Goal: Check status

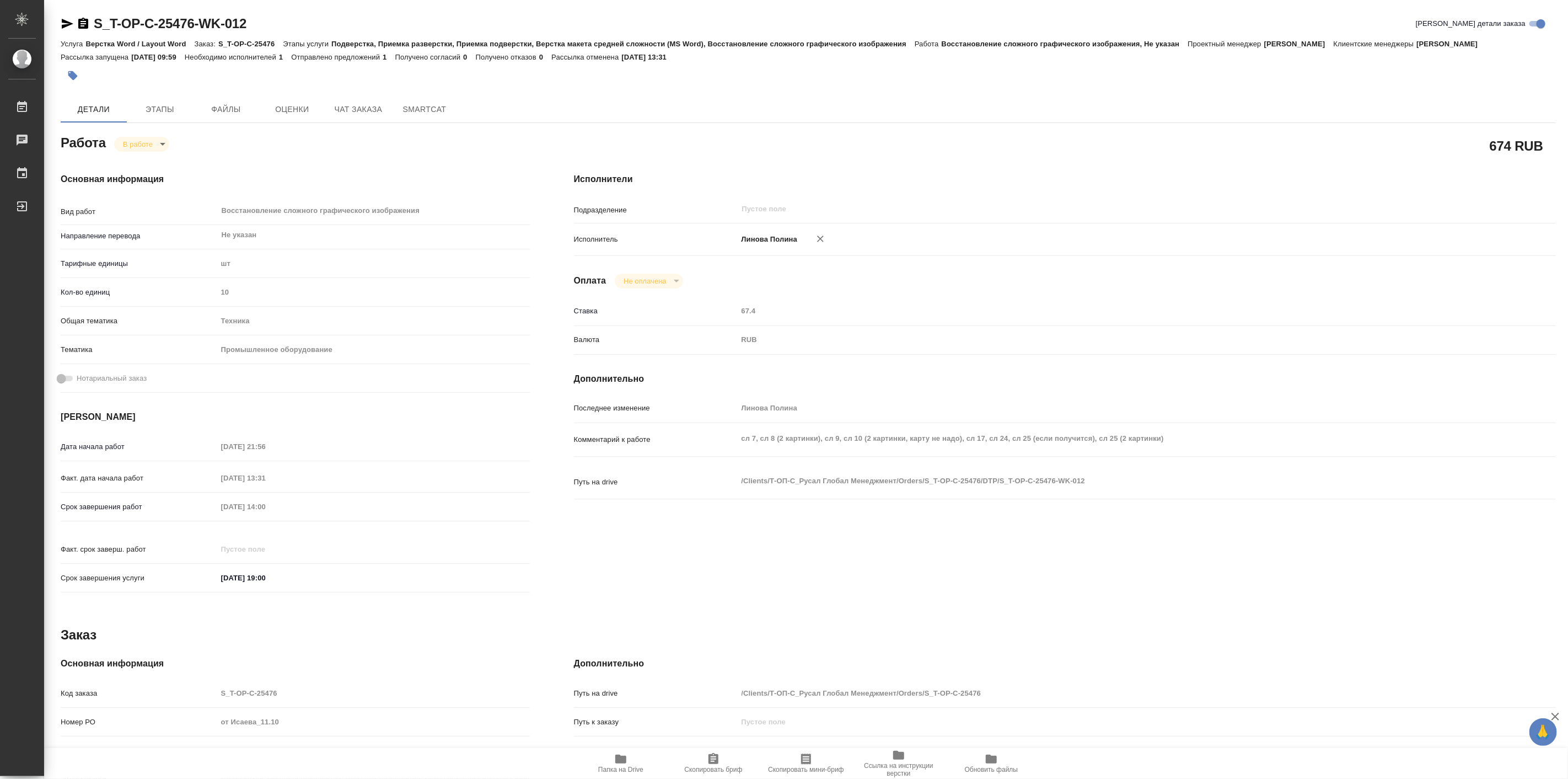
click at [142, 155] on body "🙏 .cls-1 fill:#fff; AWATERA [PERSON_NAME] Работы 0 Чаты График Выйти S_T-OP-C-2…" at bounding box center [784, 389] width 1568 height 779
click at [158, 171] on button "Выполнен" at bounding box center [144, 176] width 40 height 12
type textarea "x"
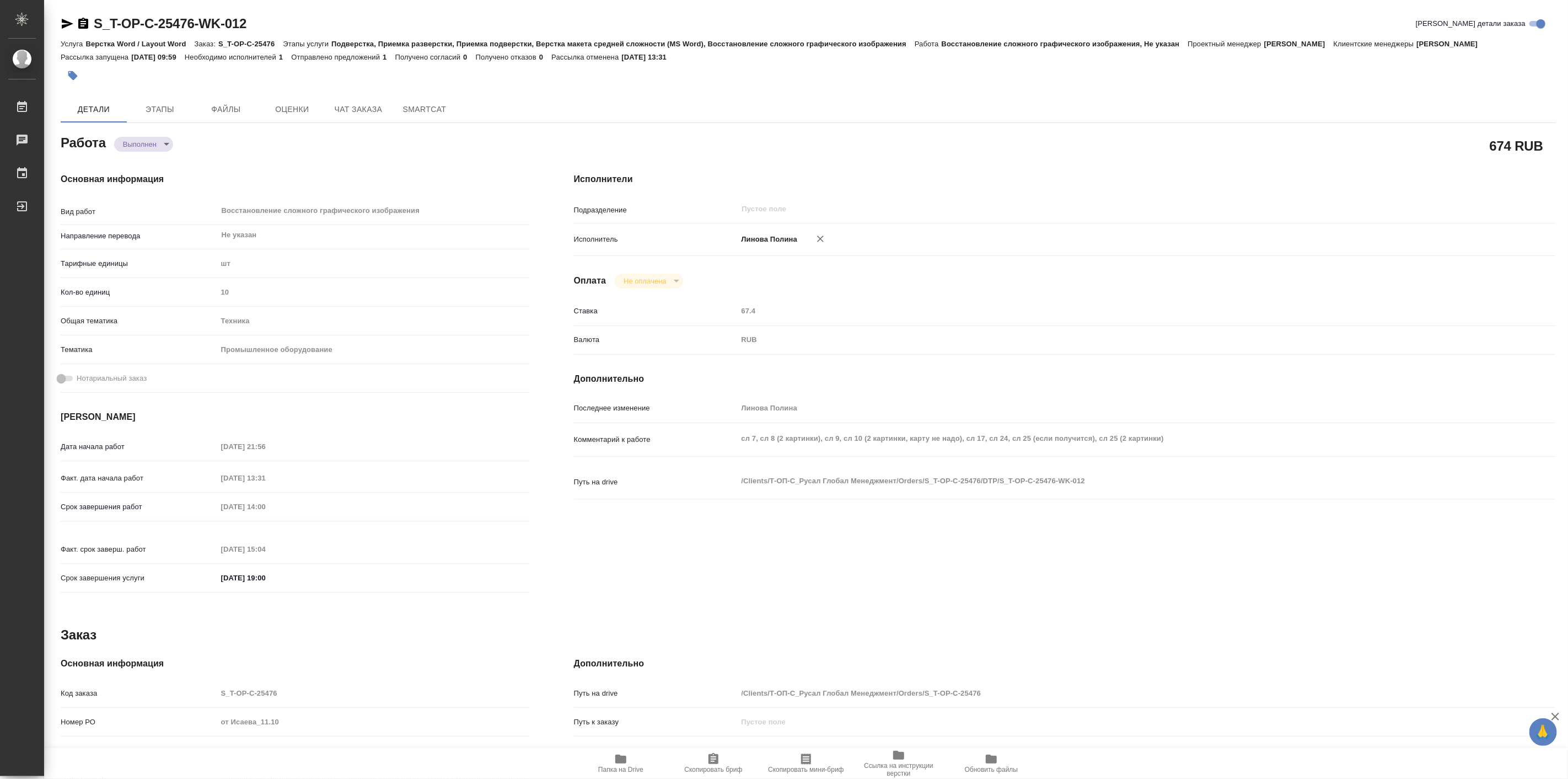
type textarea "x"
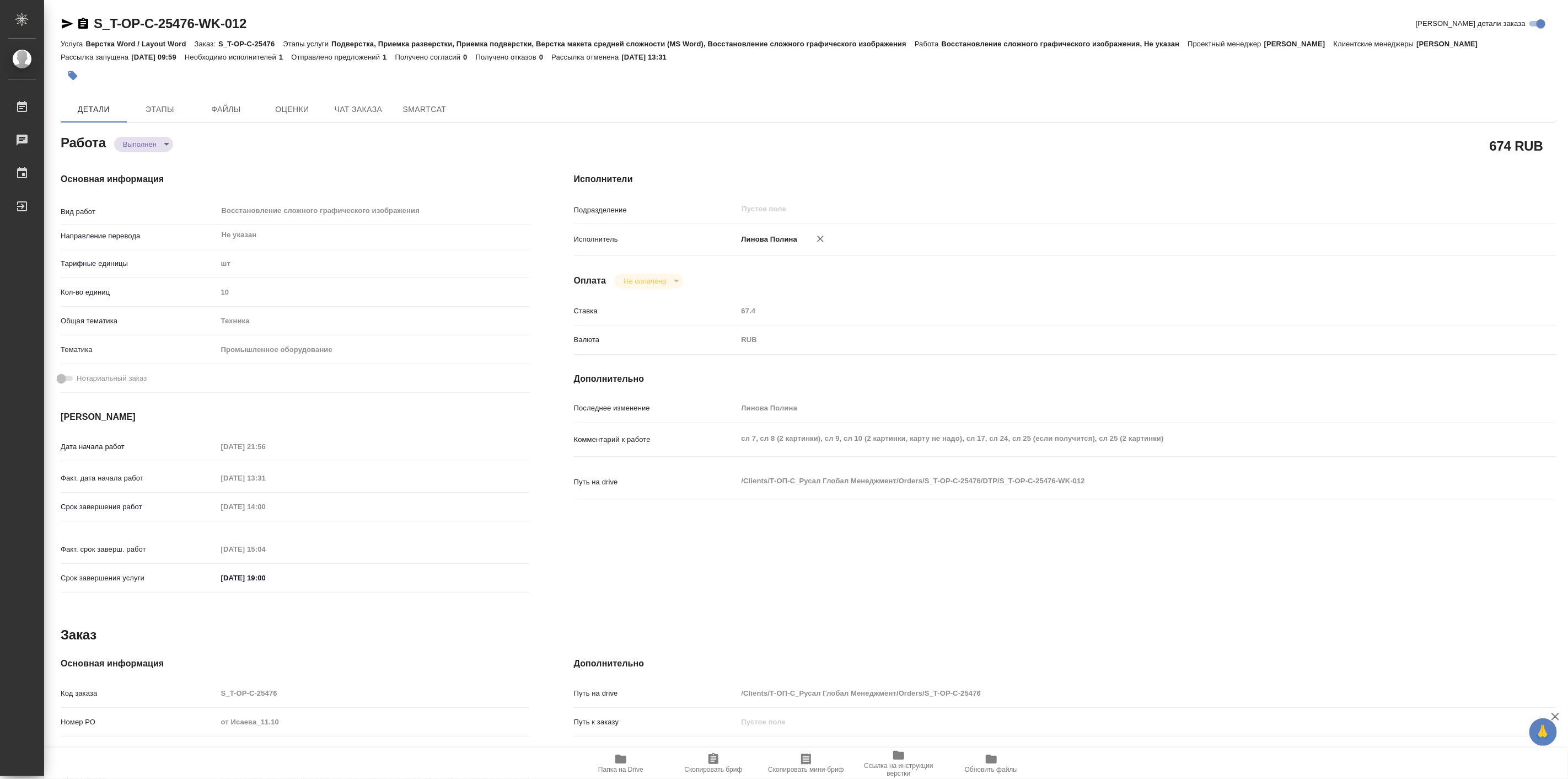
type textarea "x"
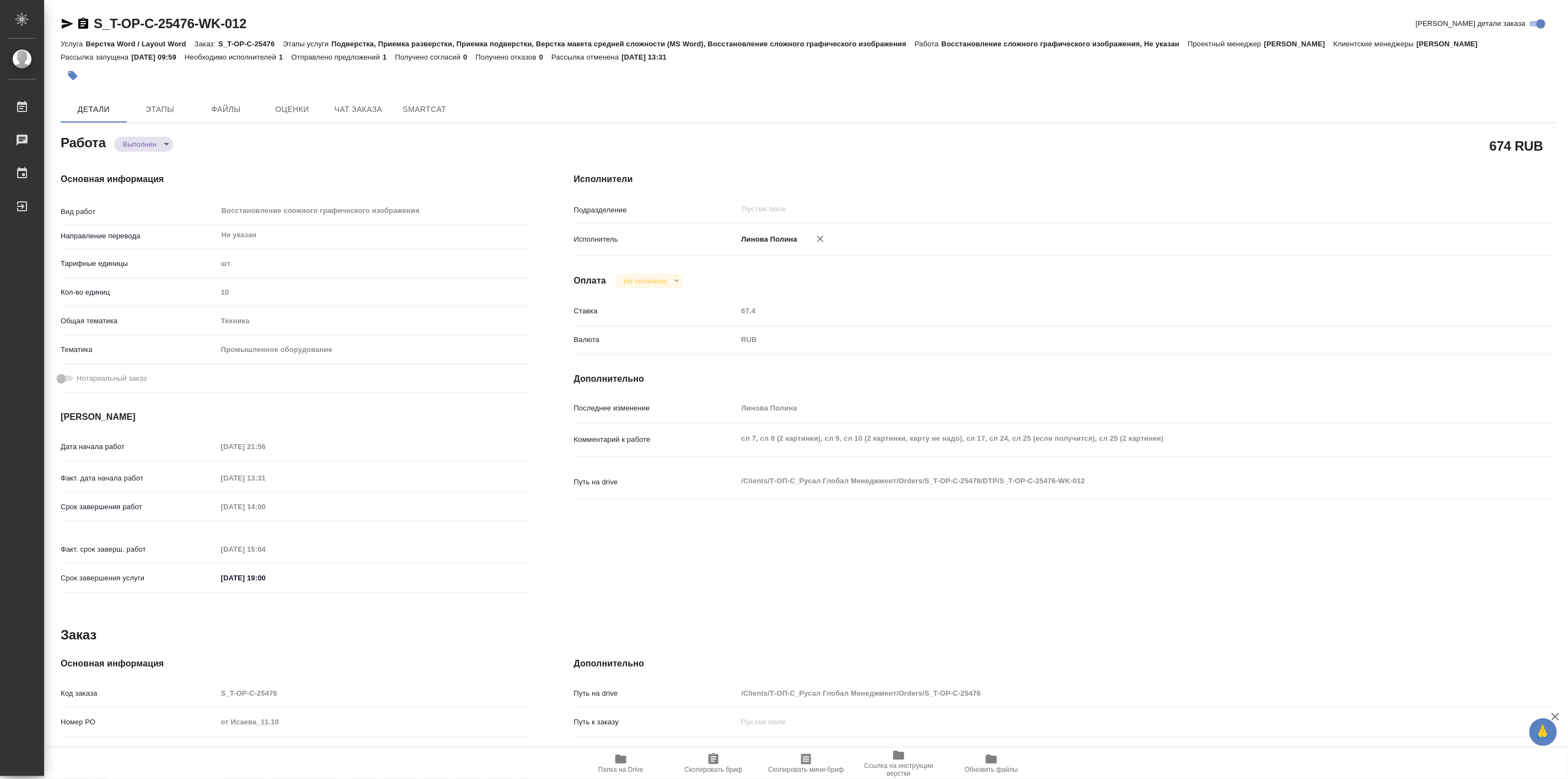
type textarea "x"
